Goal: Information Seeking & Learning: Learn about a topic

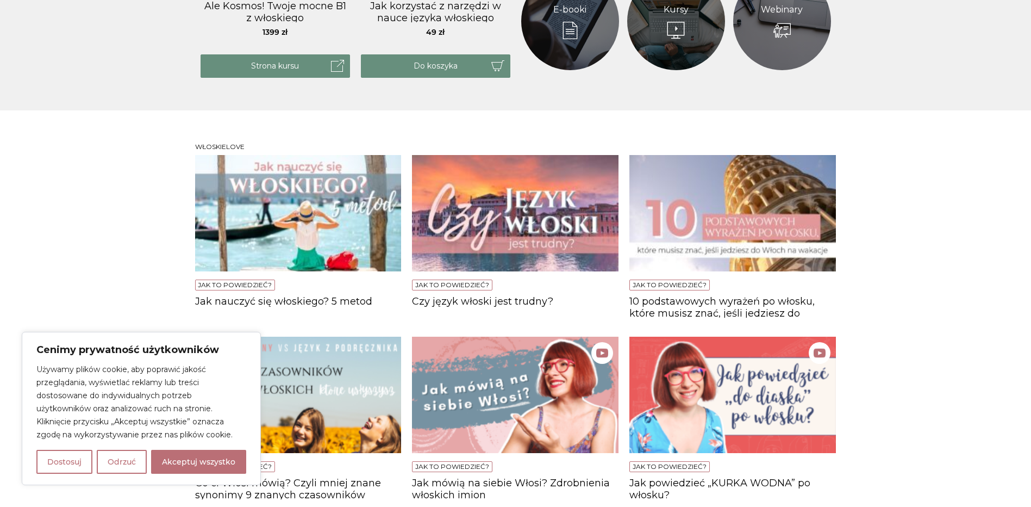
scroll to position [652, 0]
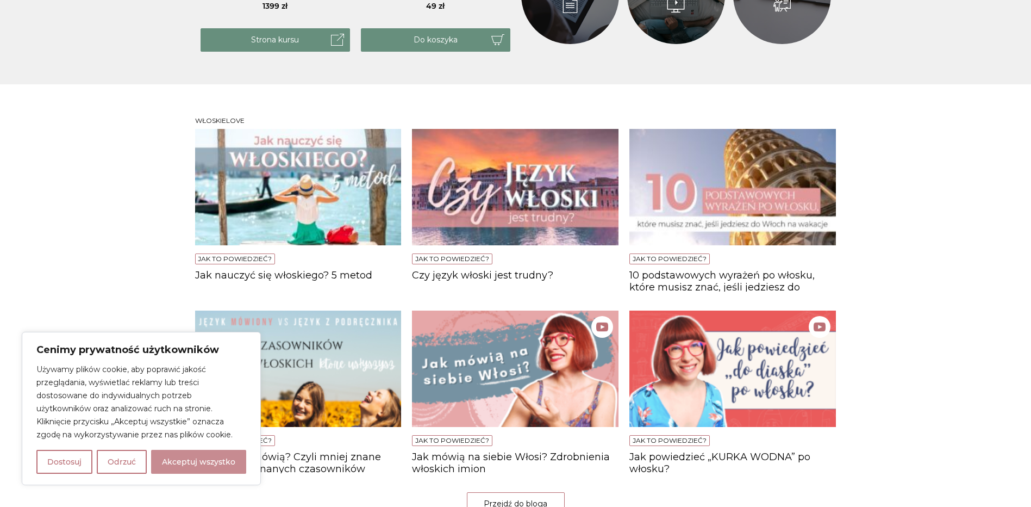
click at [195, 465] on button "Akceptuj wszystko" at bounding box center [198, 461] width 95 height 24
checkbox input "true"
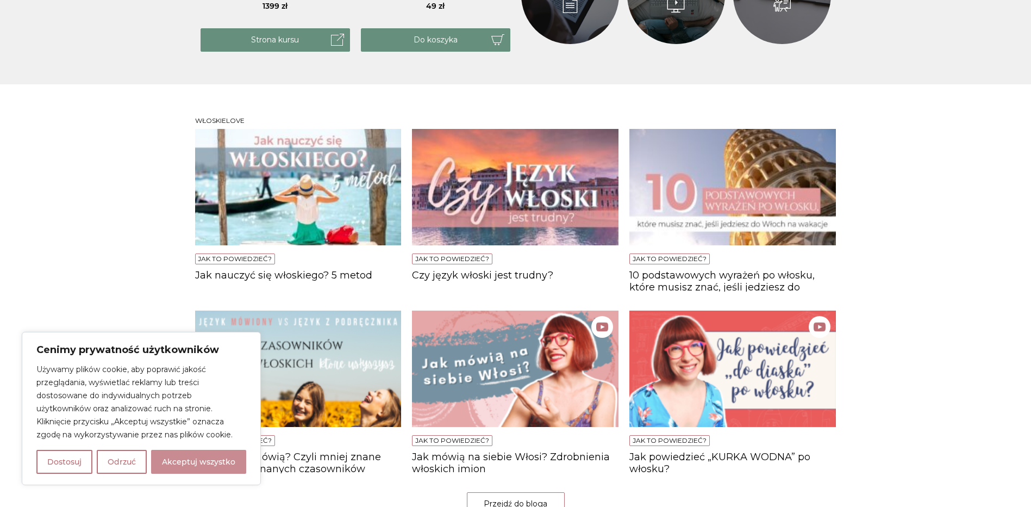
checkbox input "true"
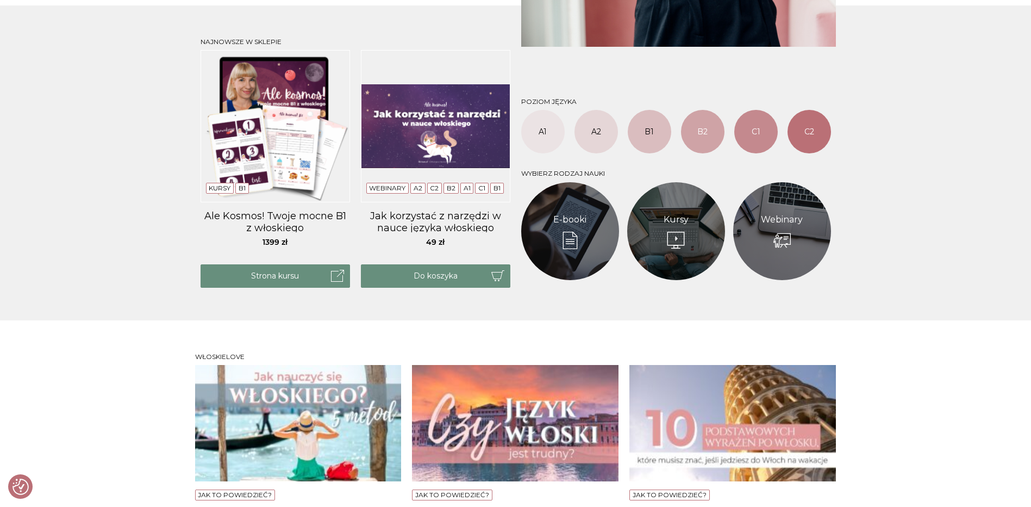
scroll to position [435, 0]
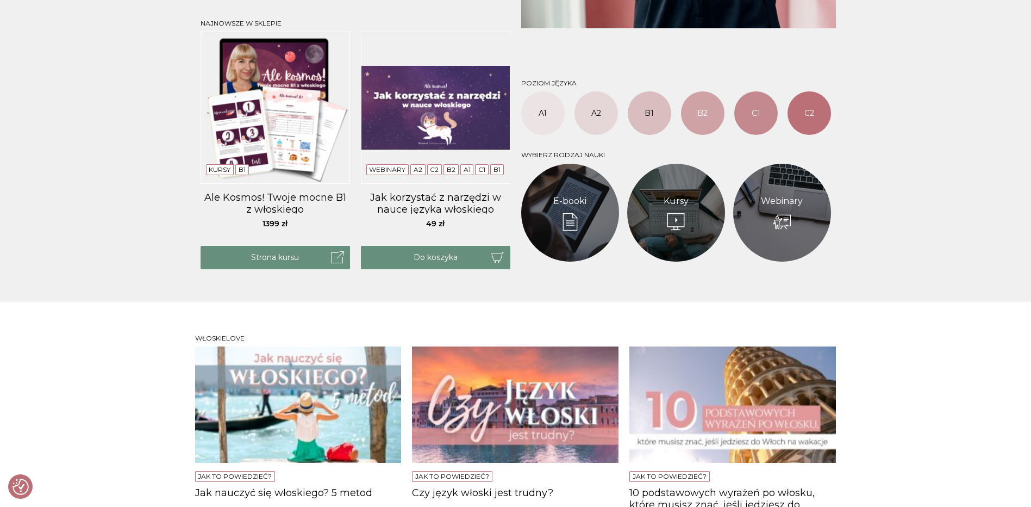
click at [303, 416] on img at bounding box center [298, 404] width 207 height 116
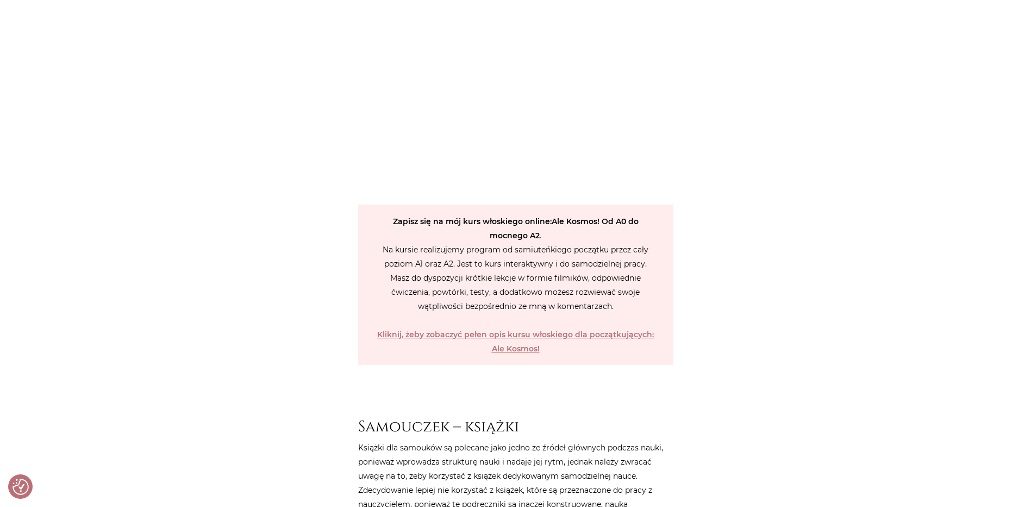
scroll to position [2445, 0]
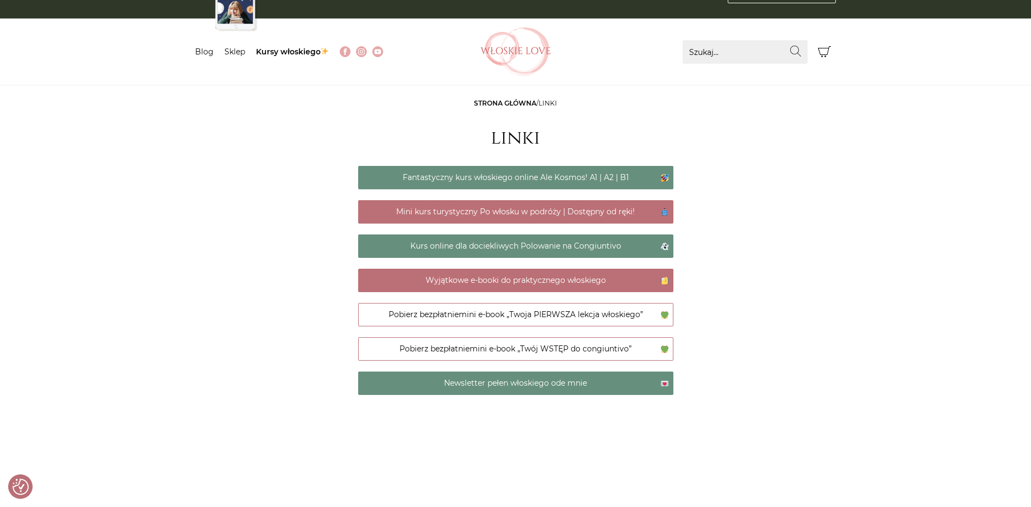
scroll to position [54, 0]
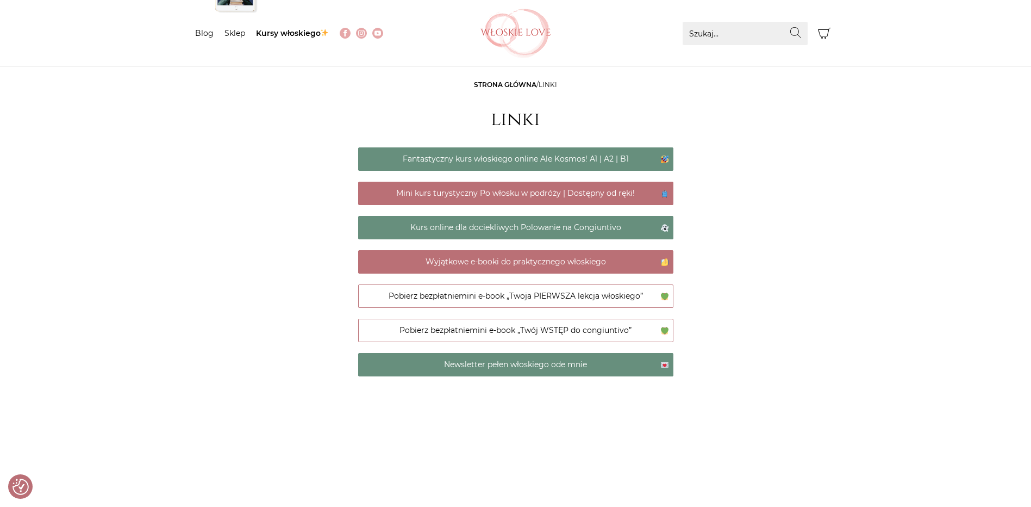
click at [906, 391] on main "Strona główna / linki linki Fantastyczny kurs włoskiego online Ale Kosmos! A1 |…" at bounding box center [515, 276] width 1031 height 396
